Goal: Navigation & Orientation: Find specific page/section

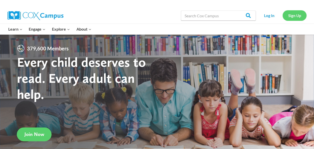
click at [289, 14] on link "Sign Up" at bounding box center [295, 15] width 24 height 10
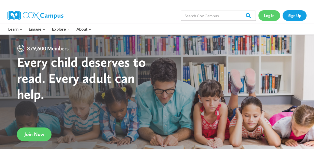
click at [272, 16] on link "Log In" at bounding box center [270, 15] width 22 height 10
